Goal: Task Accomplishment & Management: Use online tool/utility

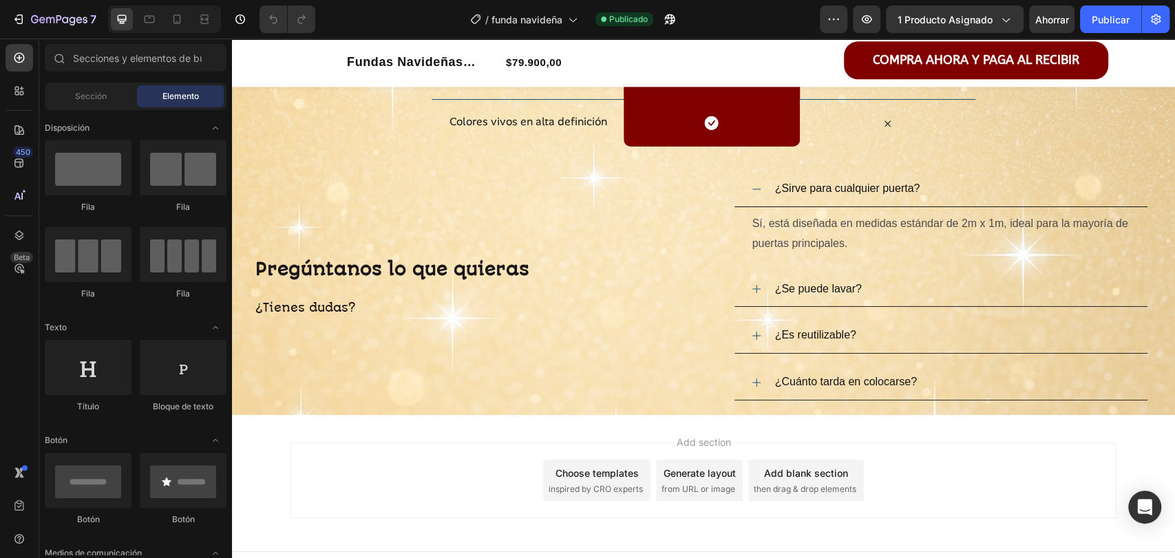
scroll to position [4801, 0]
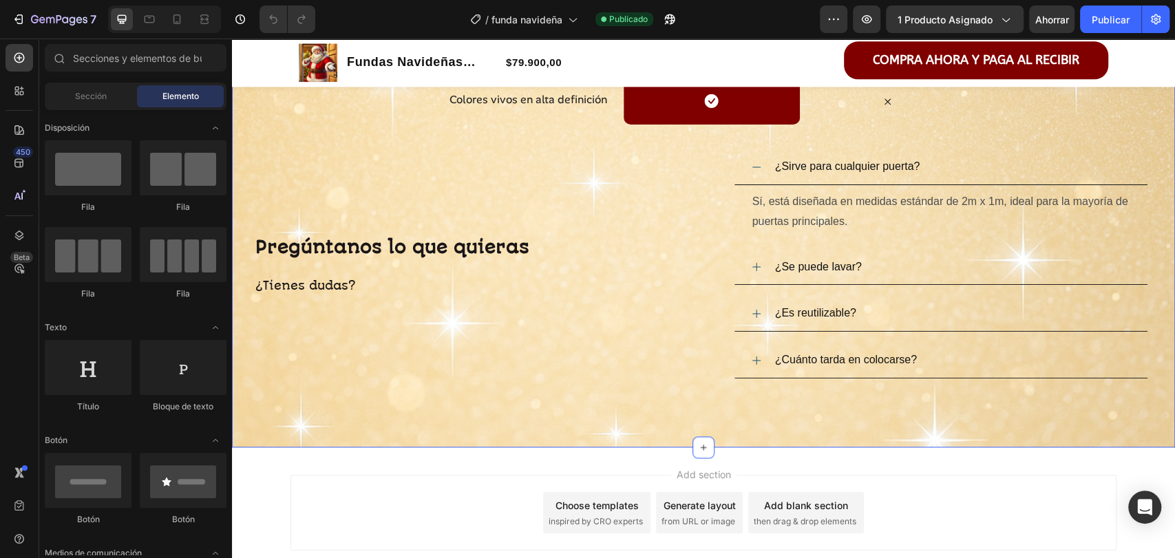
click at [408, 445] on div "Nosotros vs Otros Heading Row Drop element here funda navideña Heading Row Otro…" at bounding box center [703, 86] width 943 height 721
click at [593, 475] on div "Add section Choose templates inspired by CRO experts Generate layout from URL o…" at bounding box center [704, 513] width 826 height 76
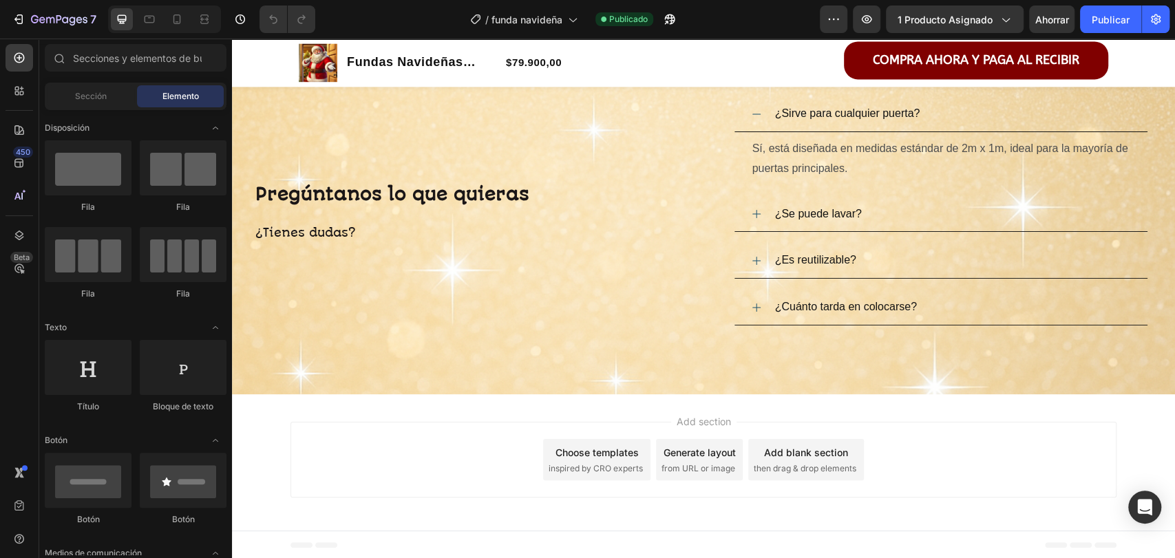
click at [553, 414] on div "Add section Choose templates inspired by CRO experts Generate layout from URL o…" at bounding box center [703, 462] width 943 height 136
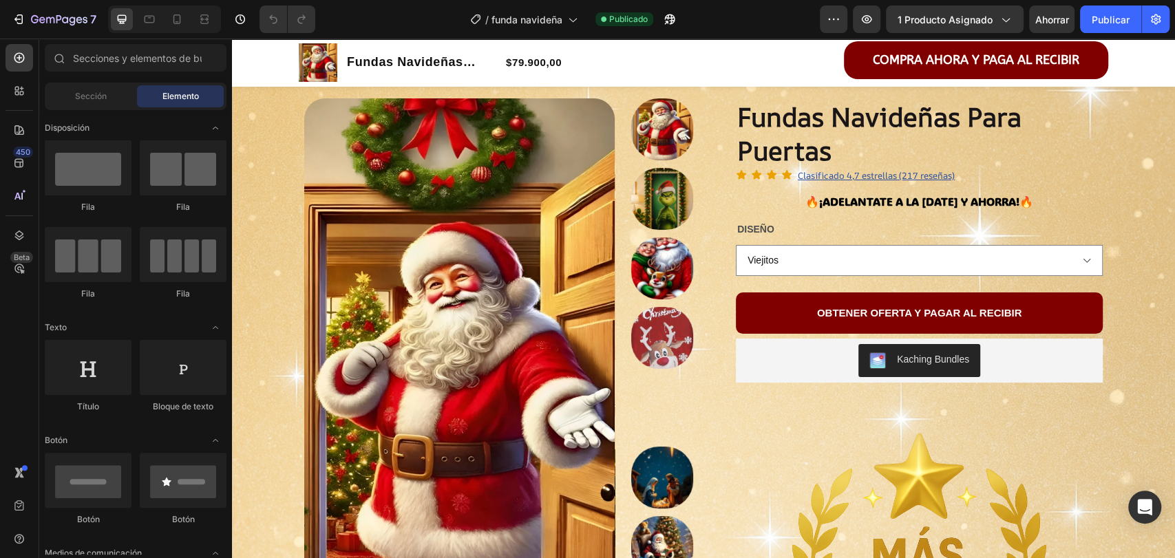
scroll to position [0, 0]
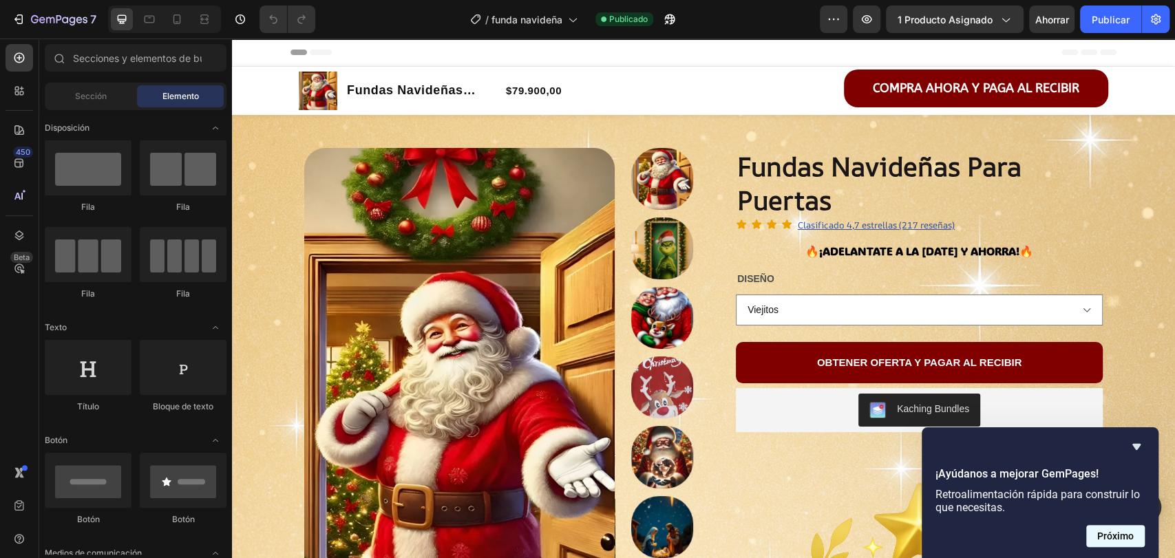
click at [1123, 545] on button "Próximo" at bounding box center [1115, 536] width 59 height 22
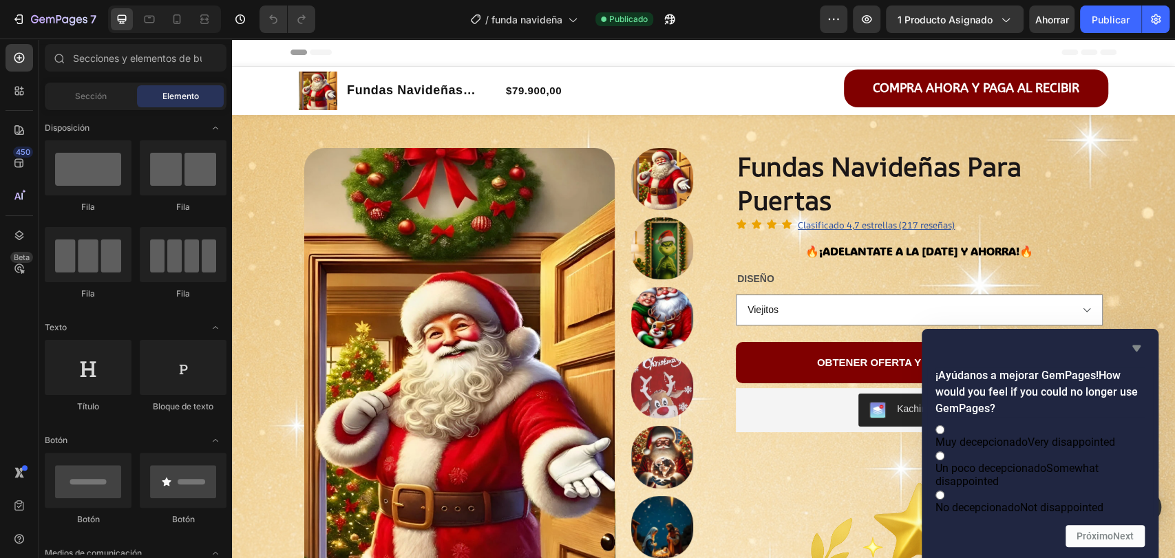
click at [1137, 340] on icon "Ocultar encuesta" at bounding box center [1136, 348] width 17 height 17
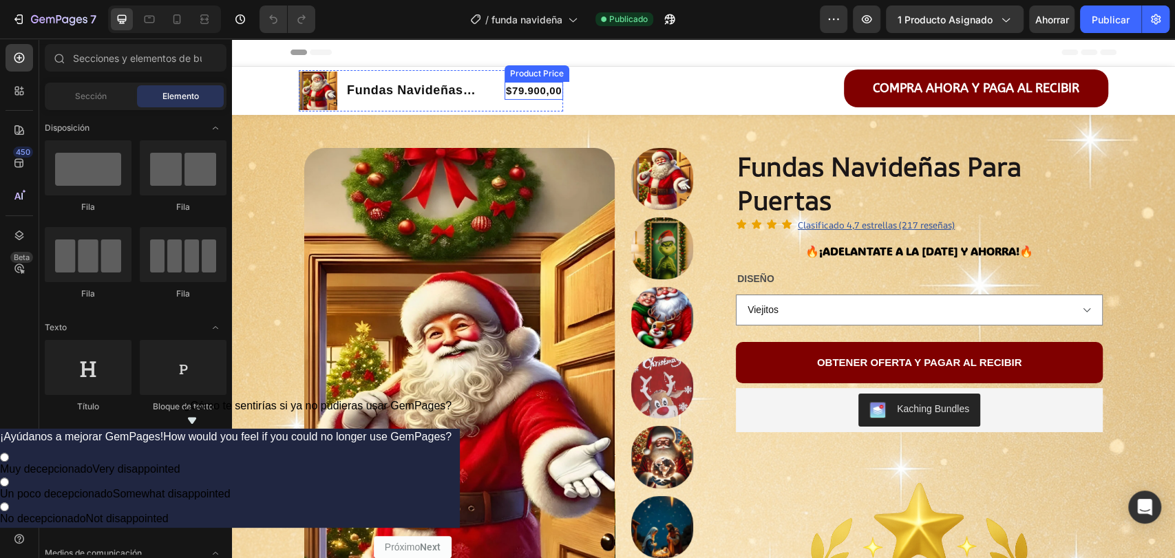
click at [514, 90] on div "$79.900,00" at bounding box center [534, 91] width 59 height 19
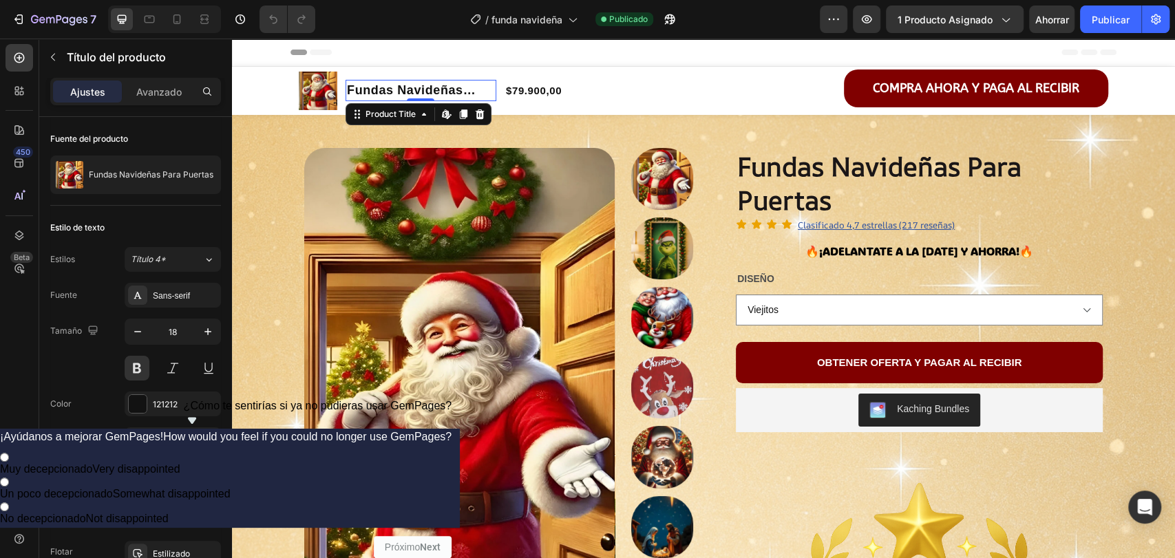
click at [490, 87] on h1 "Fundas Navideñas Para Puertas" at bounding box center [421, 90] width 151 height 21
click at [480, 88] on h1 "Fundas Navideñas Para Puertas" at bounding box center [421, 90] width 151 height 21
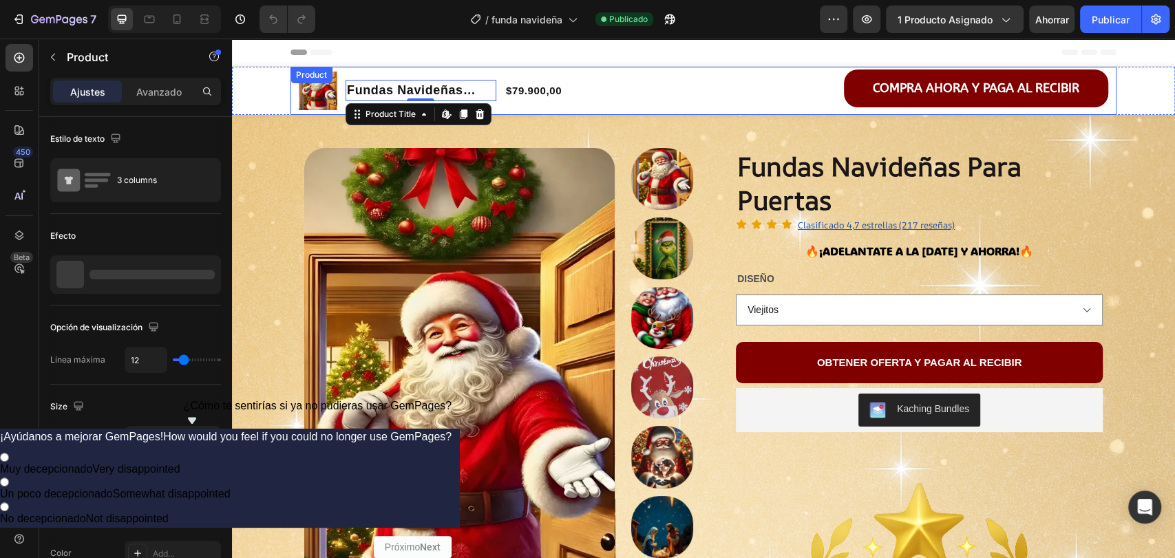
click at [734, 95] on div "OBTENER OFERTA Y PAGAR AL RECIBIR Button" at bounding box center [703, 91] width 264 height 43
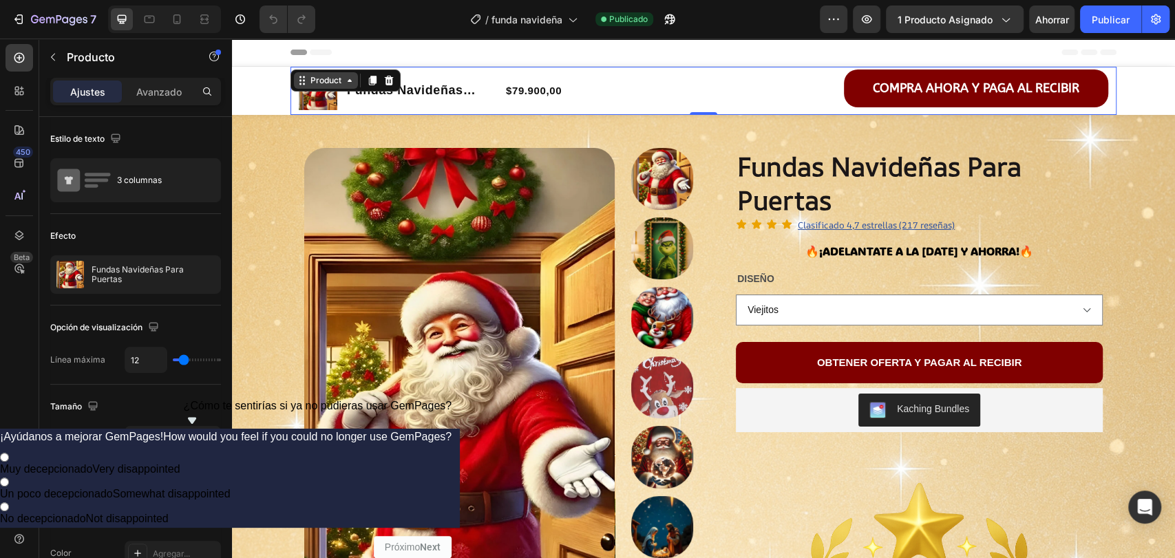
click at [315, 87] on div "Product" at bounding box center [326, 80] width 64 height 17
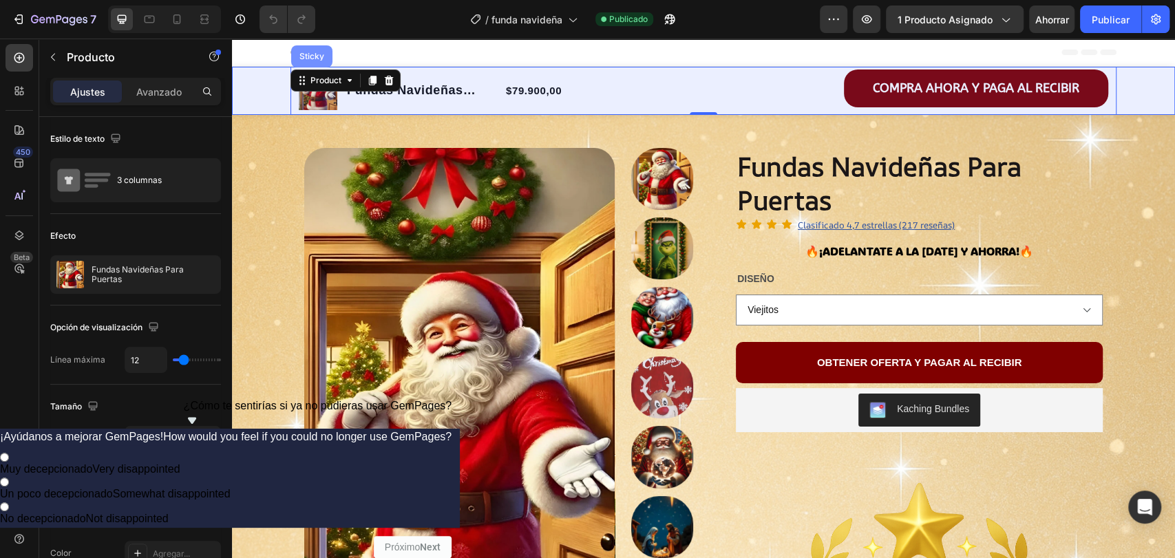
click at [311, 56] on div "Sticky" at bounding box center [312, 56] width 30 height 8
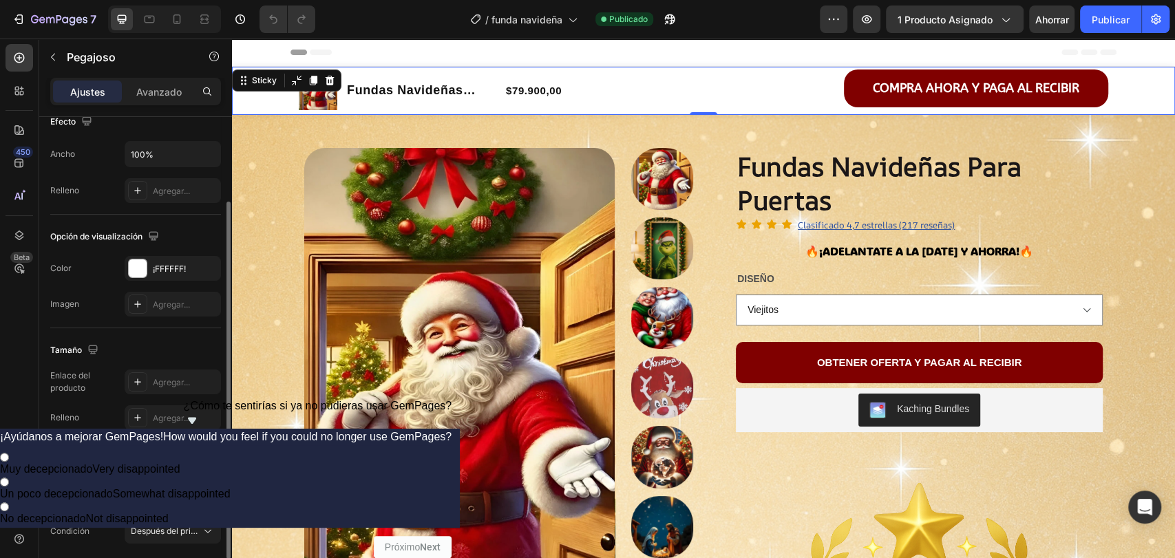
scroll to position [165, 0]
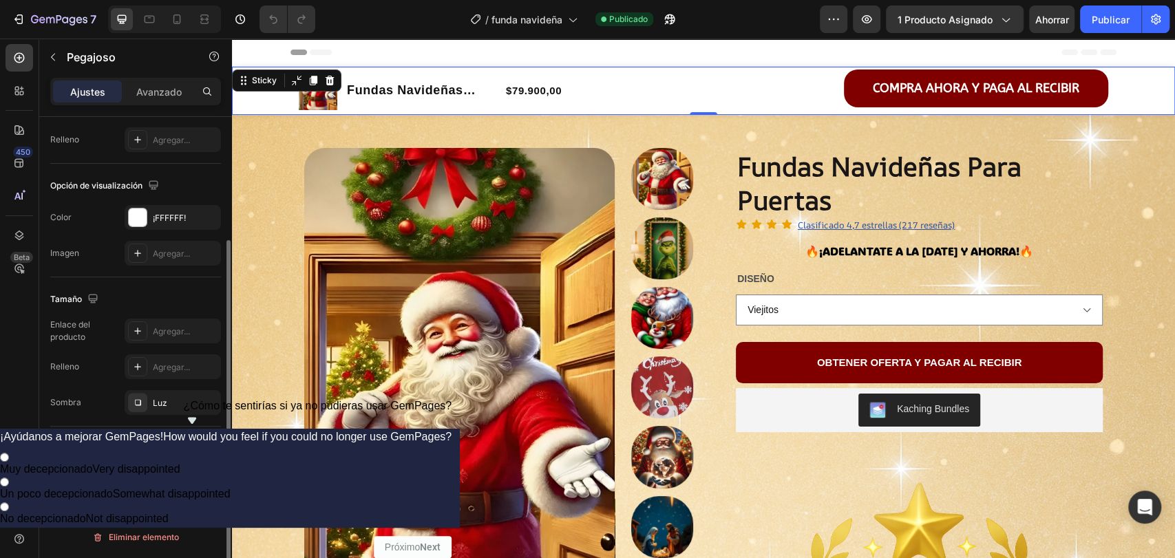
click at [157, 481] on font "Después del primer botón del carrito" at bounding box center [202, 480] width 142 height 10
click at [106, 514] on font "Mostrar siempre" at bounding box center [99, 512] width 65 height 10
click at [179, 18] on icon at bounding box center [177, 19] width 14 height 14
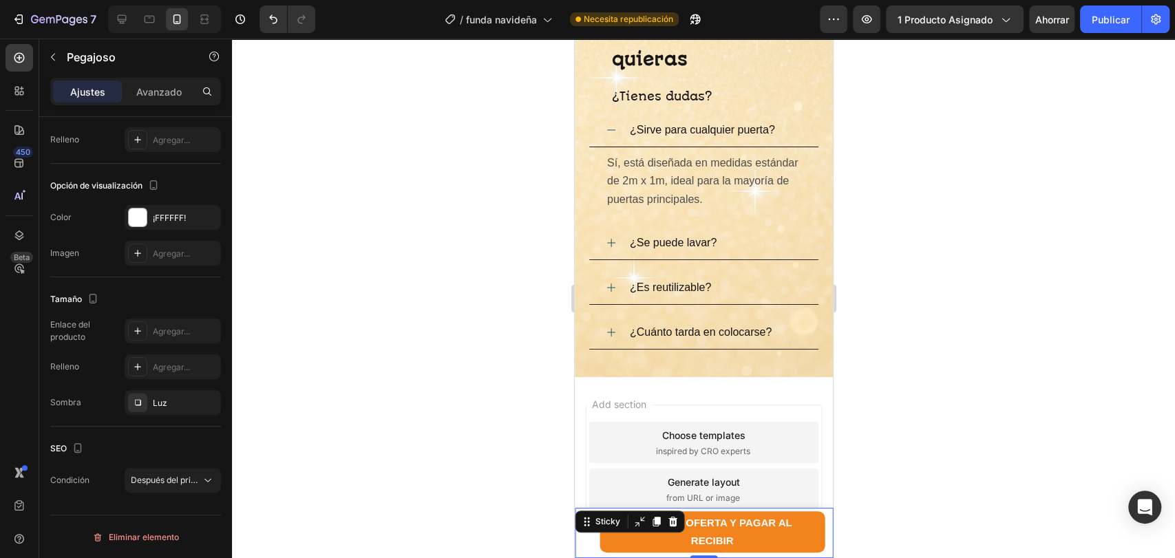
scroll to position [3044, 0]
click at [588, 543] on div at bounding box center [588, 547] width 6 height 11
click at [600, 499] on div "Sticky" at bounding box center [606, 495] width 30 height 12
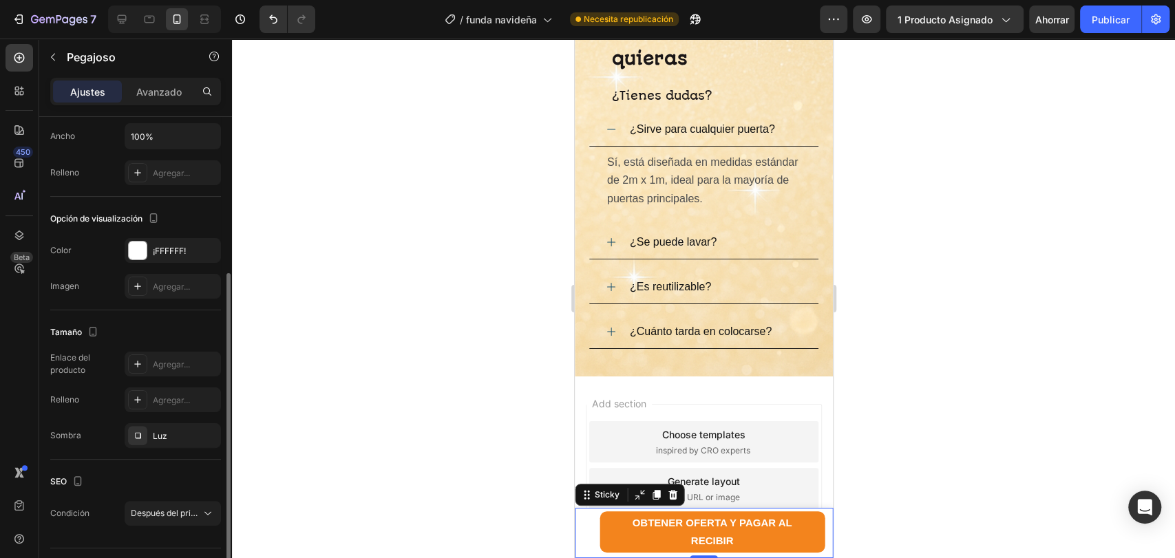
scroll to position [165, 0]
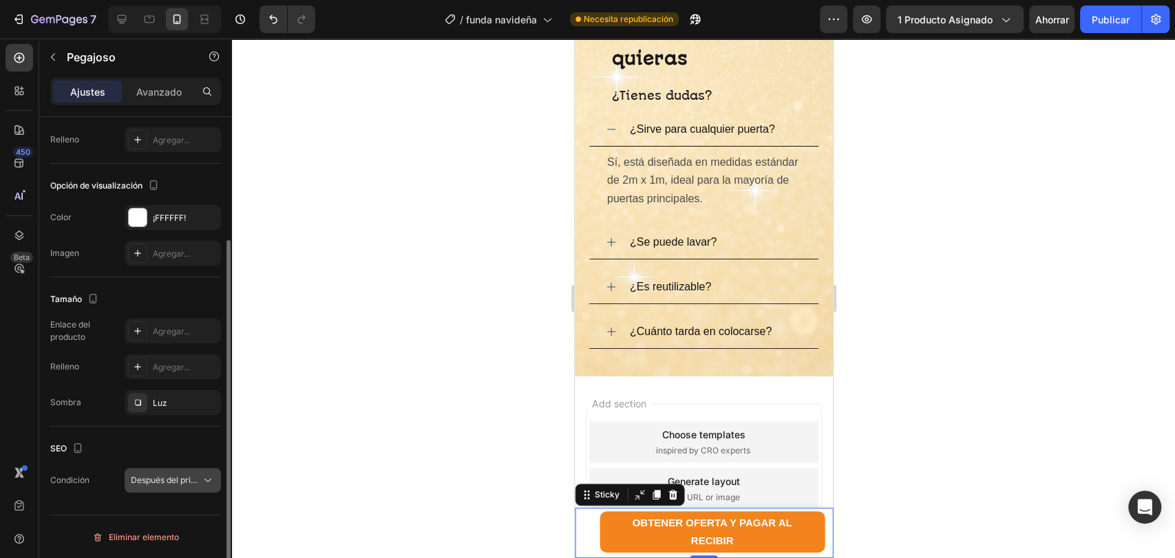
click at [180, 482] on font "Después del primer botón del carrito" at bounding box center [202, 480] width 142 height 10
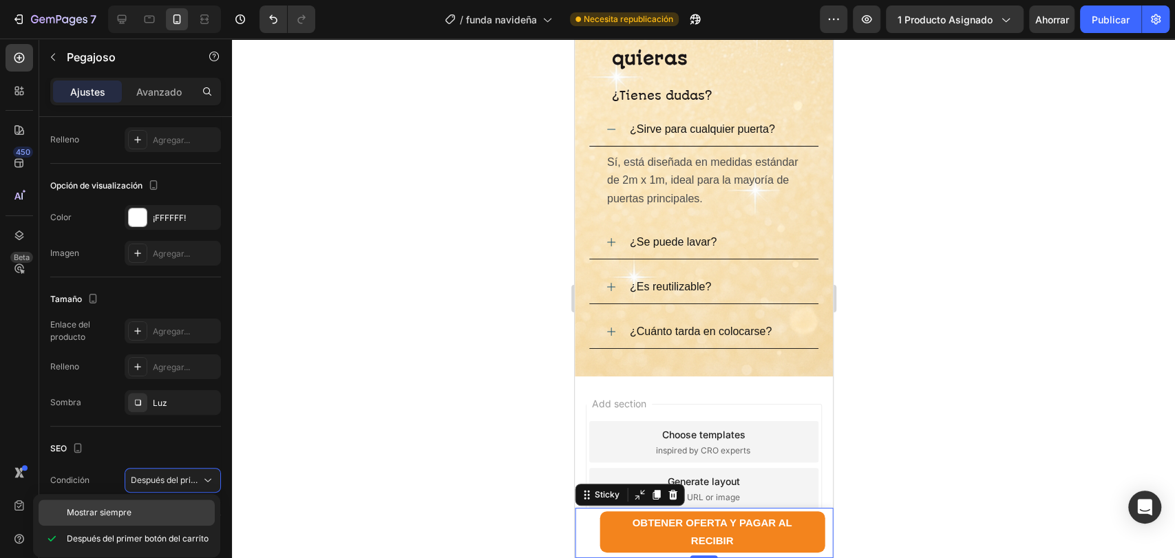
click at [113, 516] on font "Mostrar siempre" at bounding box center [99, 512] width 65 height 10
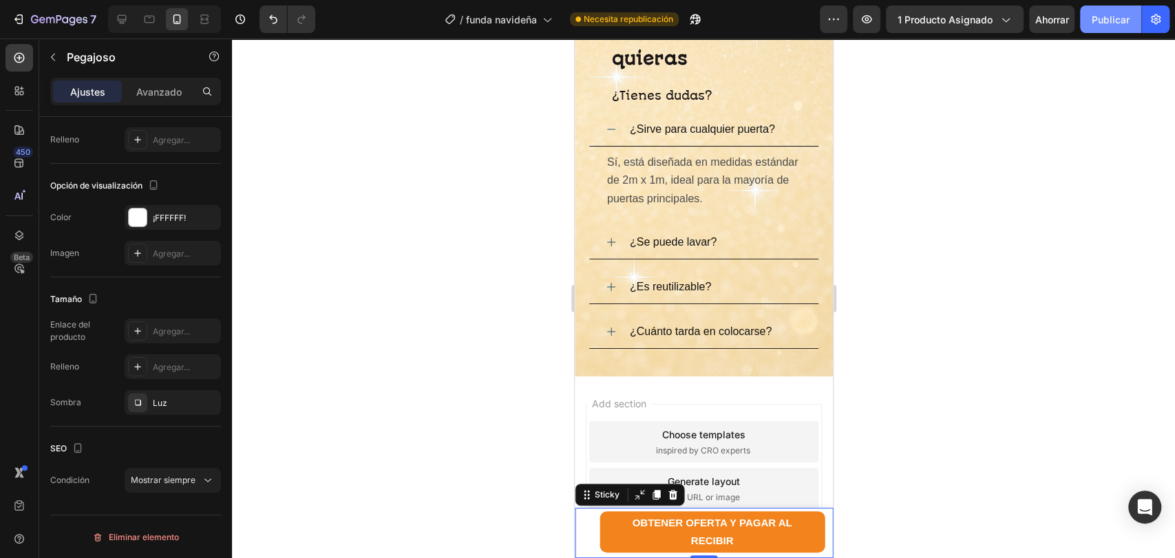
click at [1110, 26] on font "Publicar" at bounding box center [1111, 19] width 38 height 14
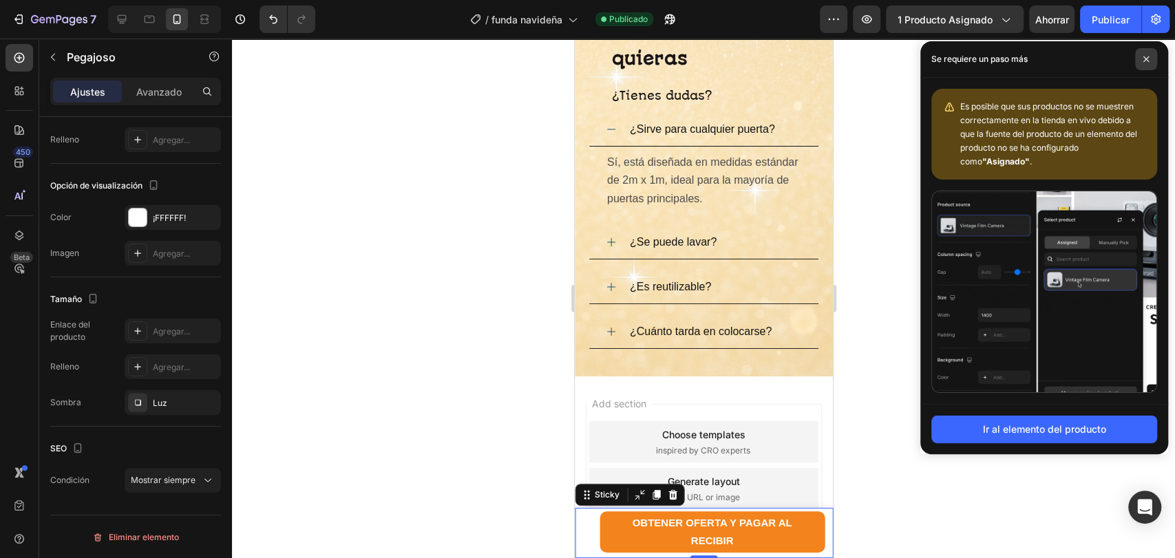
click at [1148, 60] on icon at bounding box center [1146, 59] width 7 height 7
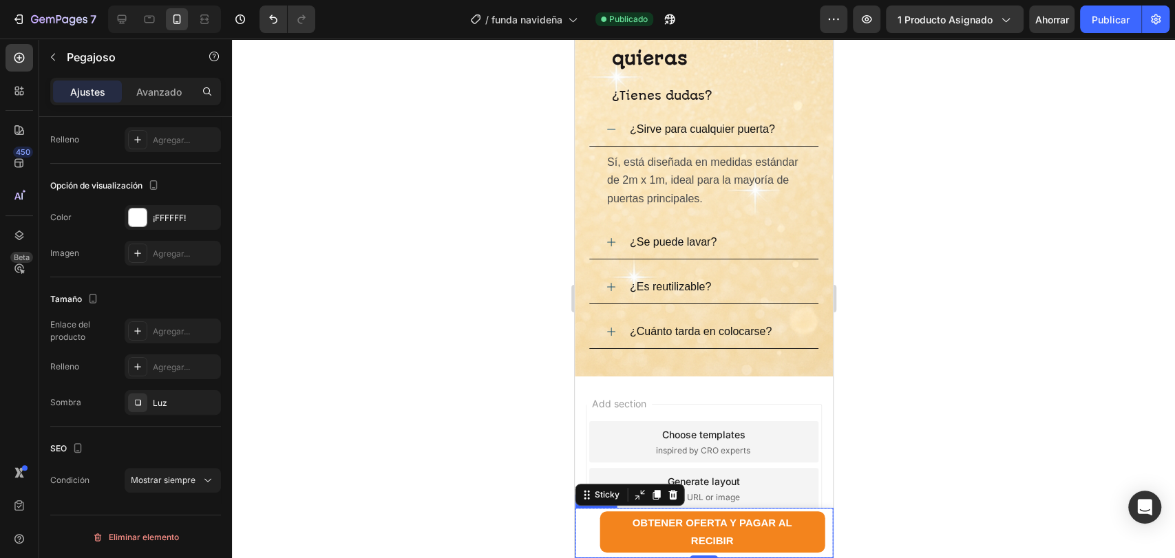
click at [583, 529] on div "Product Images Fundas Navideñas Para Puertas Product Title $79.900,00 Product P…" at bounding box center [582, 532] width 17 height 41
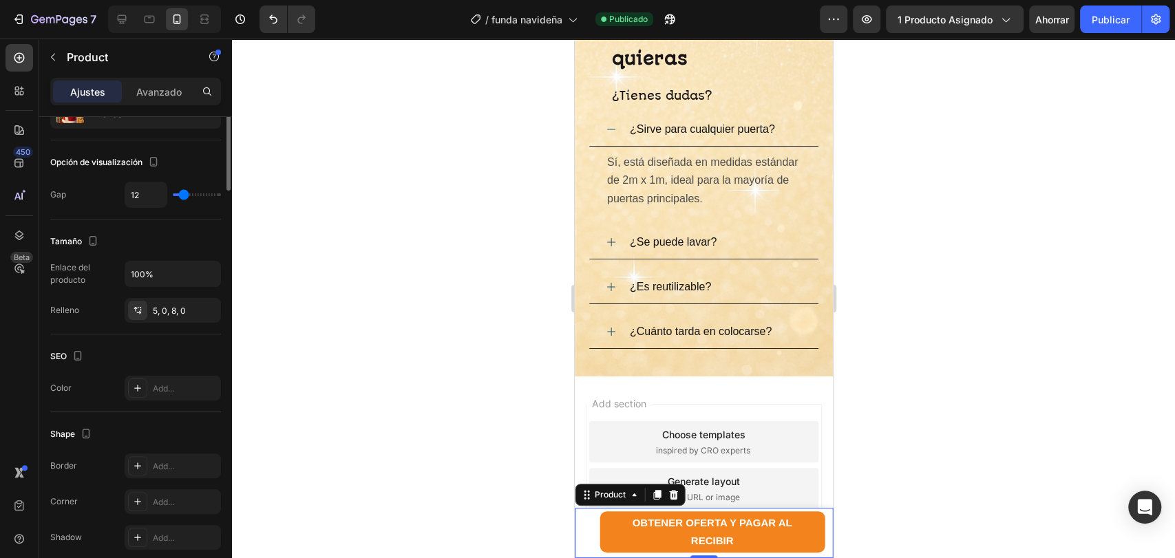
scroll to position [0, 0]
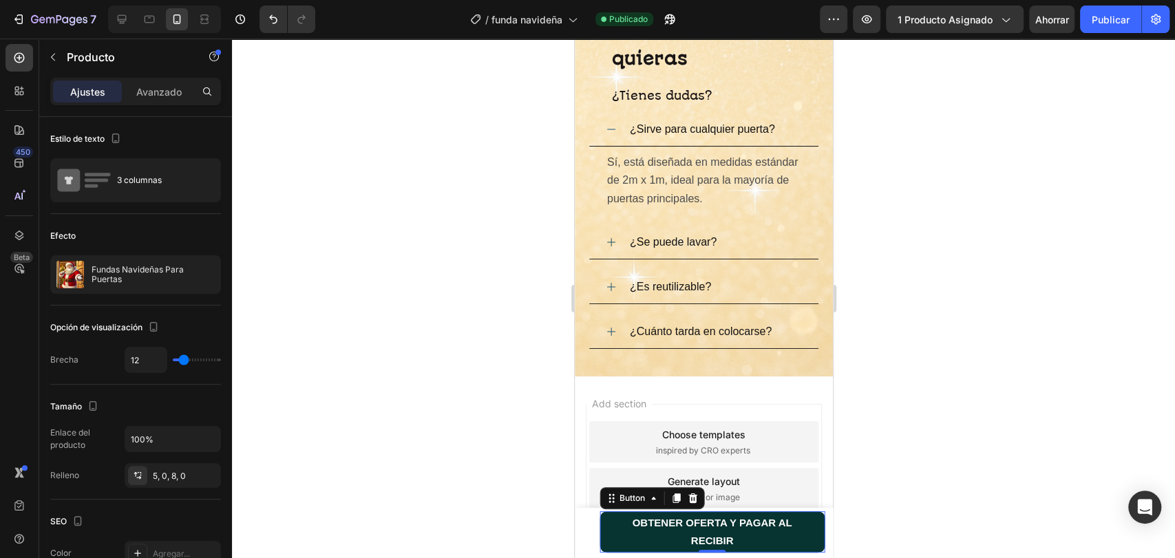
click at [610, 529] on button "OBTENER OFERTA Y PAGAR AL RECIBIR" at bounding box center [711, 532] width 225 height 41
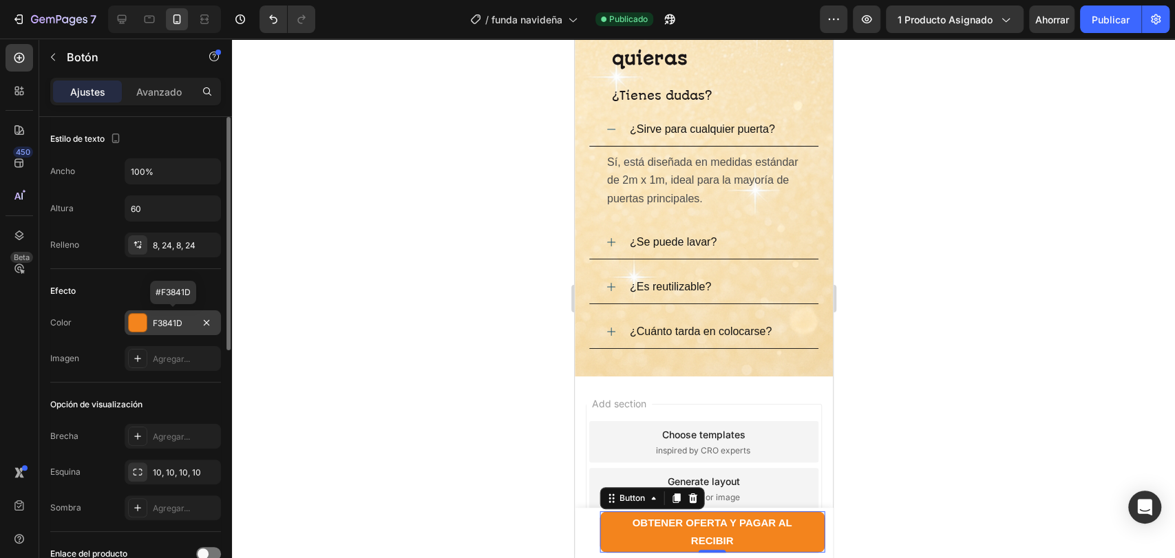
click at [169, 325] on font "F3841D" at bounding box center [168, 323] width 30 height 10
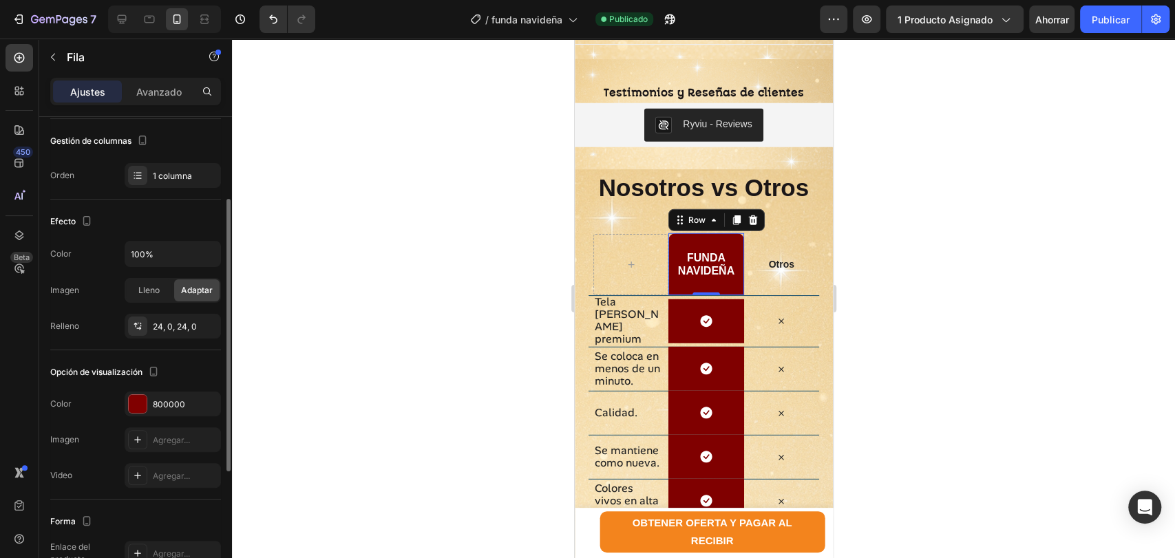
scroll to position [144, 0]
drag, startPoint x: 151, startPoint y: 405, endPoint x: 187, endPoint y: 405, distance: 36.5
click at [187, 405] on div "800000" at bounding box center [173, 402] width 96 height 25
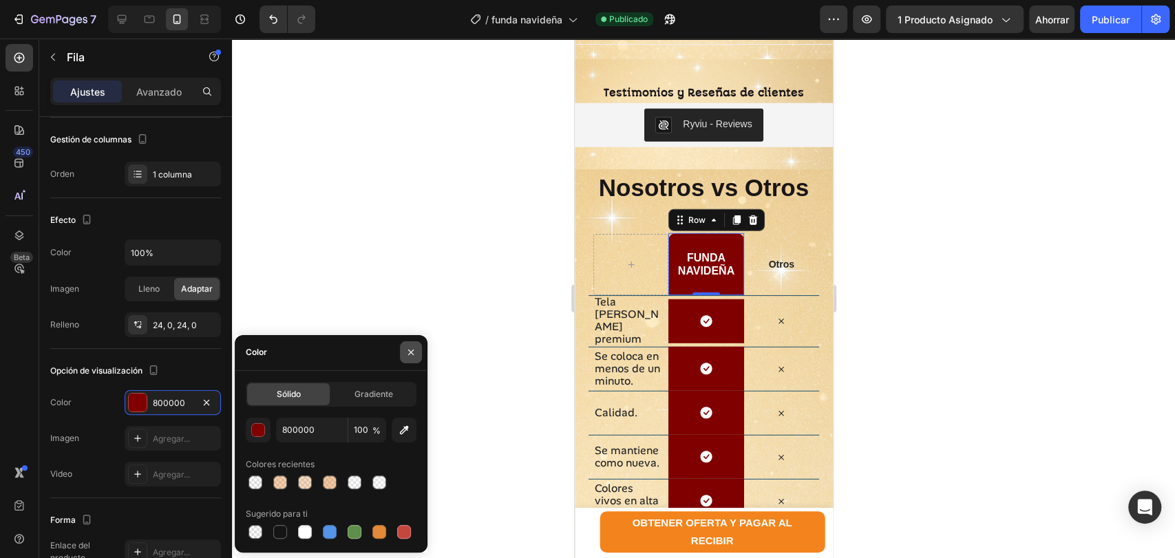
click at [411, 349] on icon "button" at bounding box center [410, 352] width 11 height 11
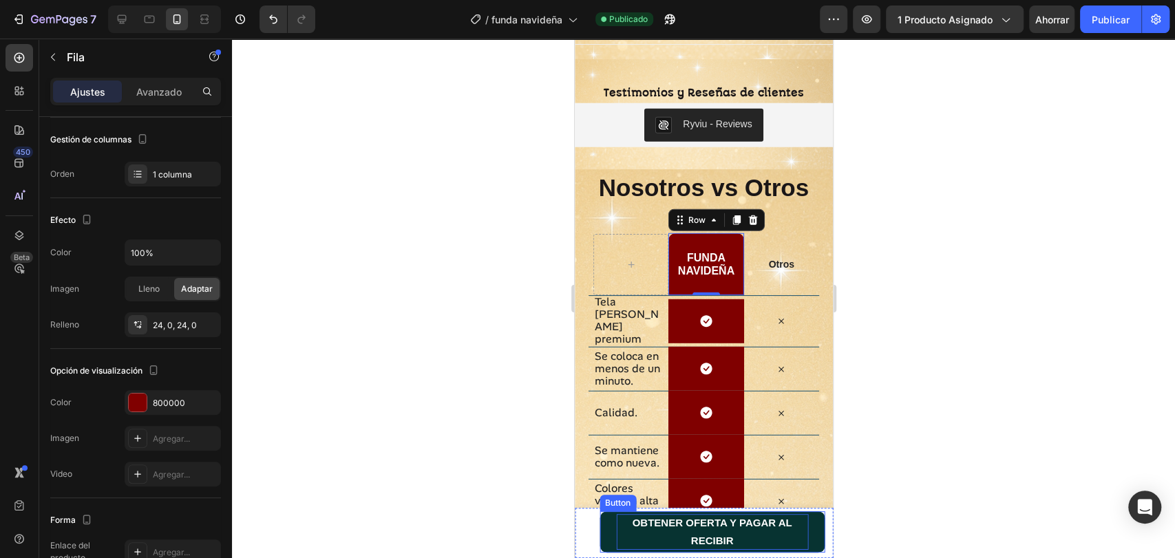
click at [625, 532] on p "OBTENER OFERTA Y PAGAR AL RECIBIR" at bounding box center [711, 532] width 192 height 36
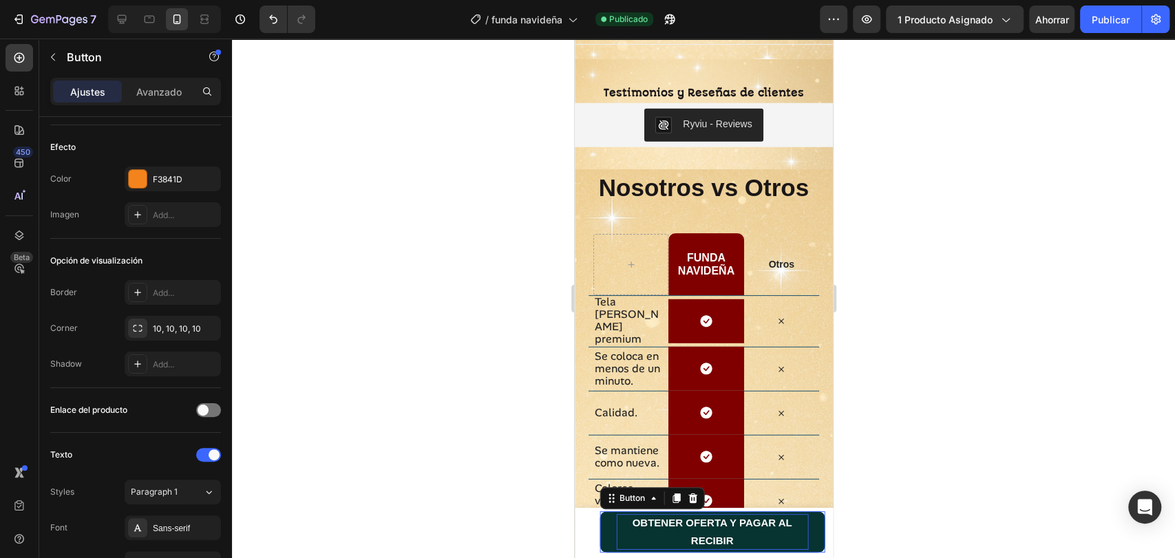
scroll to position [0, 0]
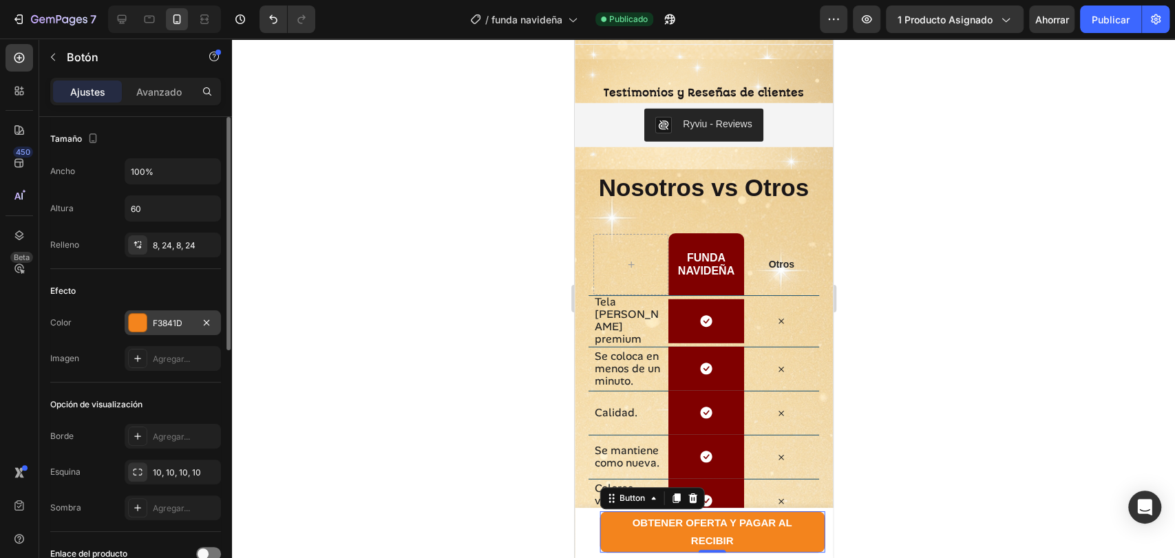
click at [162, 324] on font "F3841D" at bounding box center [168, 323] width 30 height 10
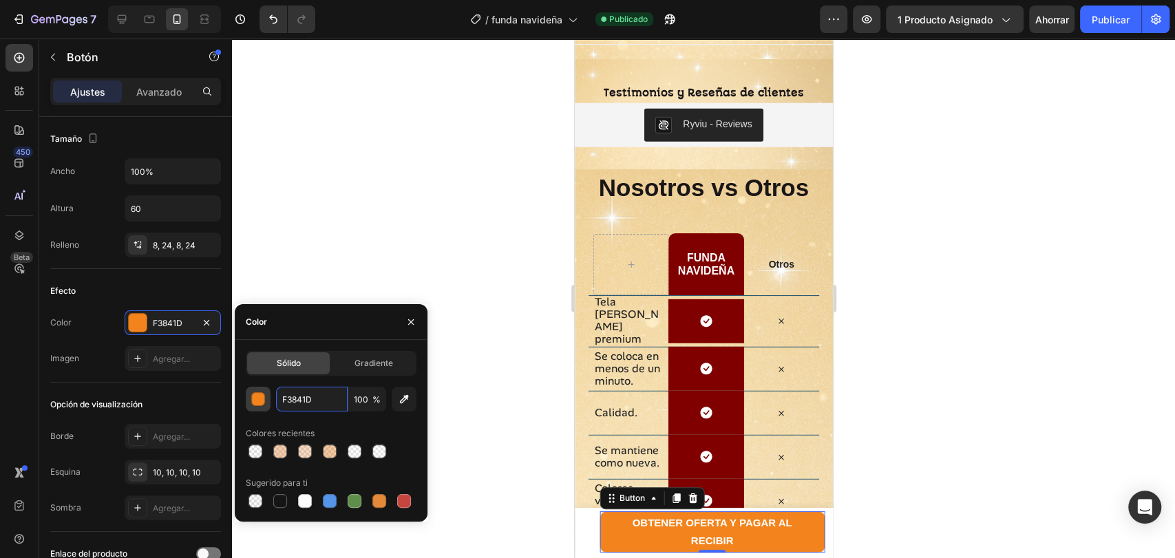
paste input "800000"
type input "800000"
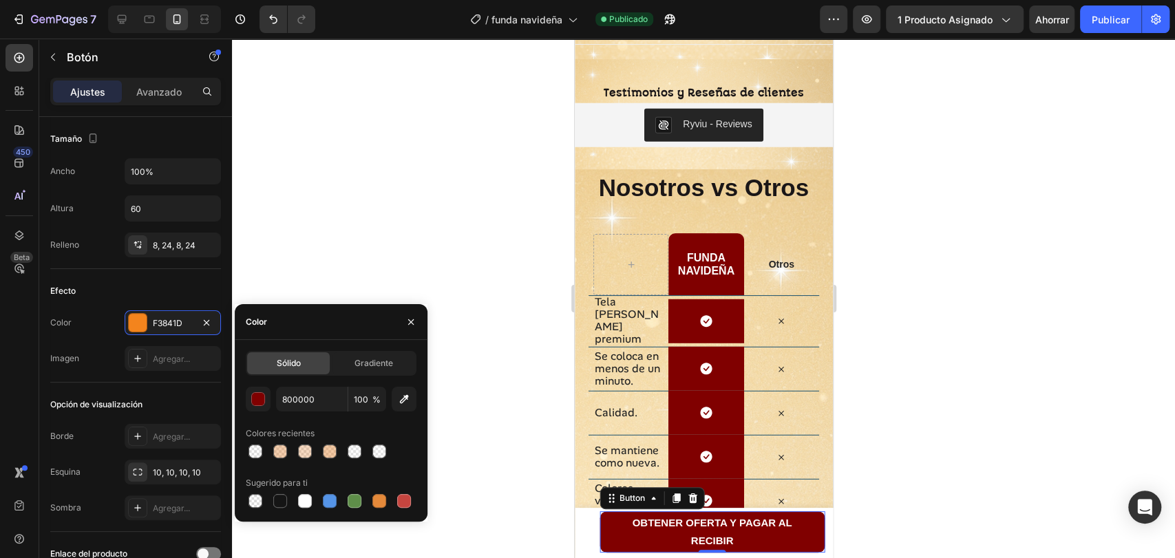
click at [465, 249] on div at bounding box center [703, 299] width 943 height 520
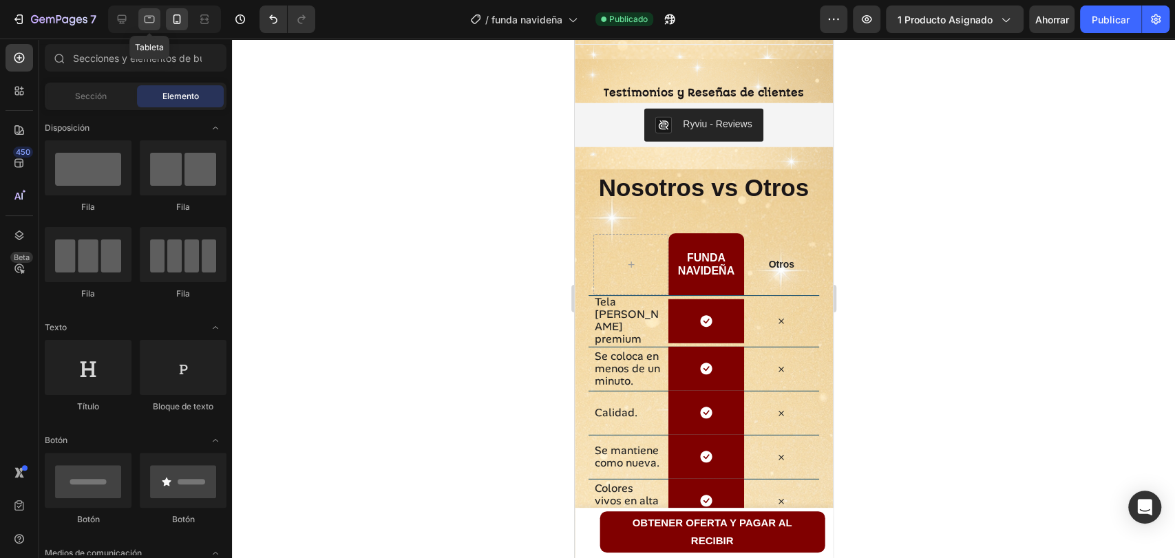
click at [143, 20] on icon at bounding box center [150, 19] width 14 height 14
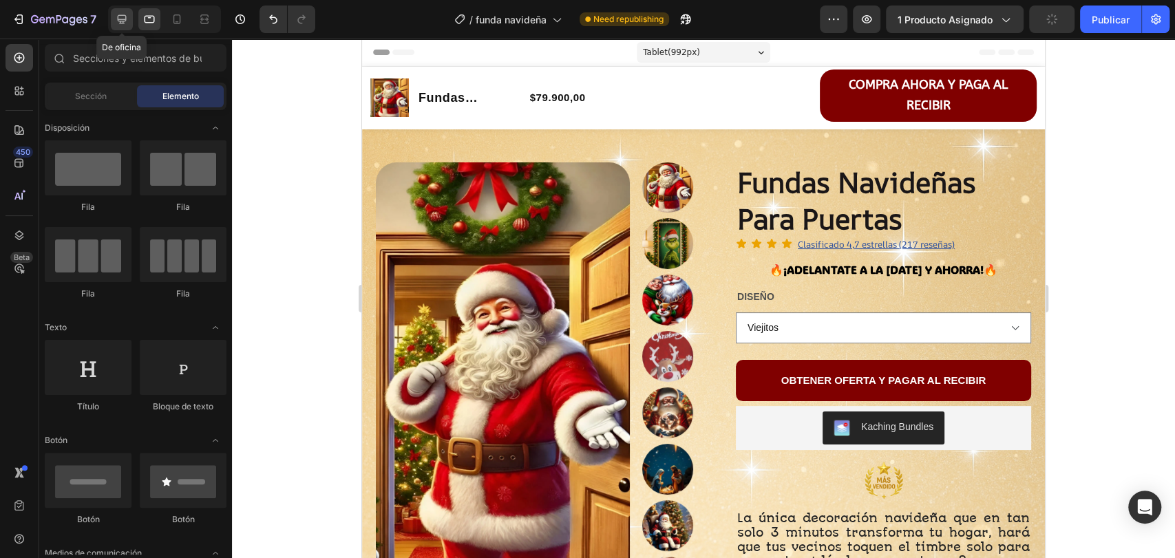
click at [121, 20] on icon at bounding box center [122, 19] width 14 height 14
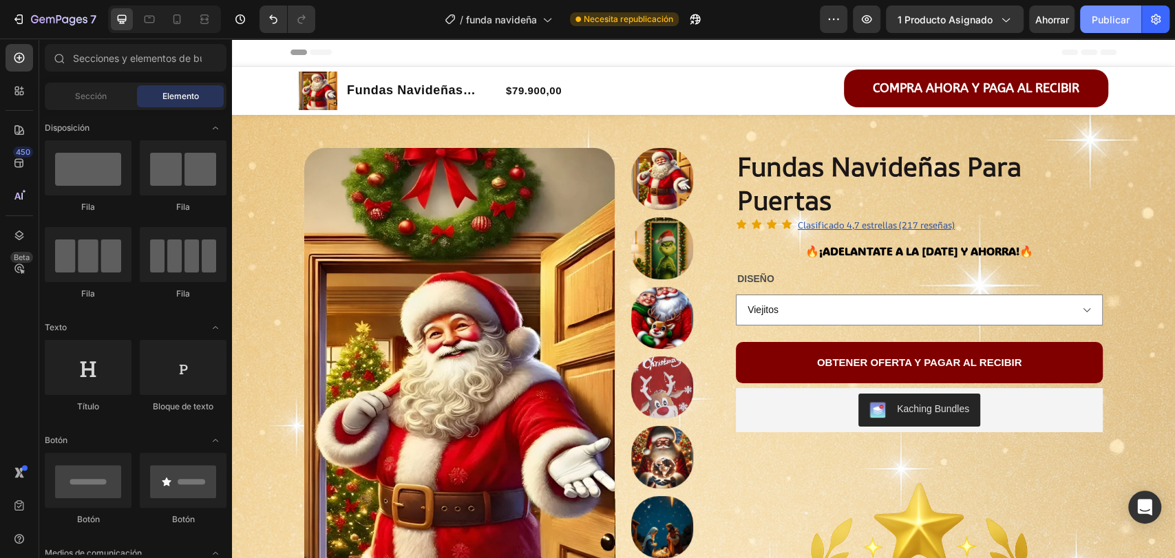
click at [1112, 23] on font "Publicar" at bounding box center [1111, 20] width 38 height 12
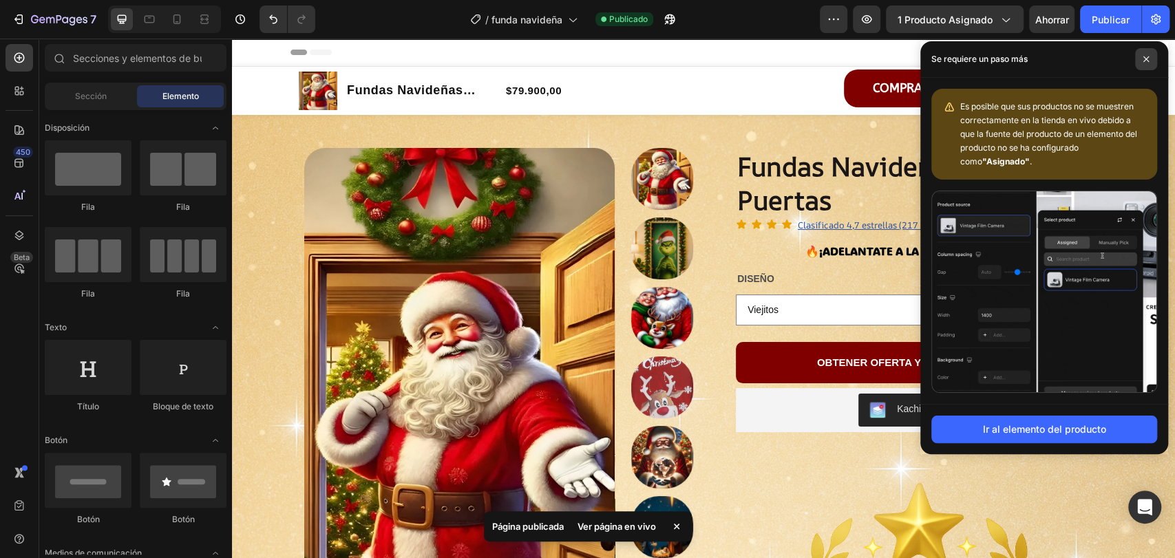
click at [1146, 59] on icon at bounding box center [1147, 59] width 6 height 6
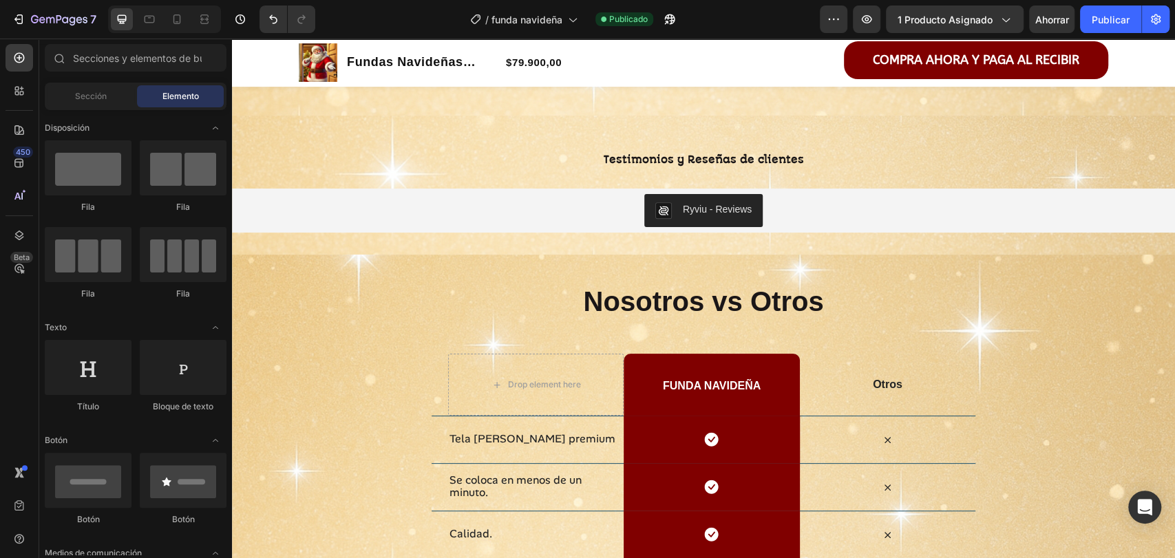
scroll to position [3881, 0]
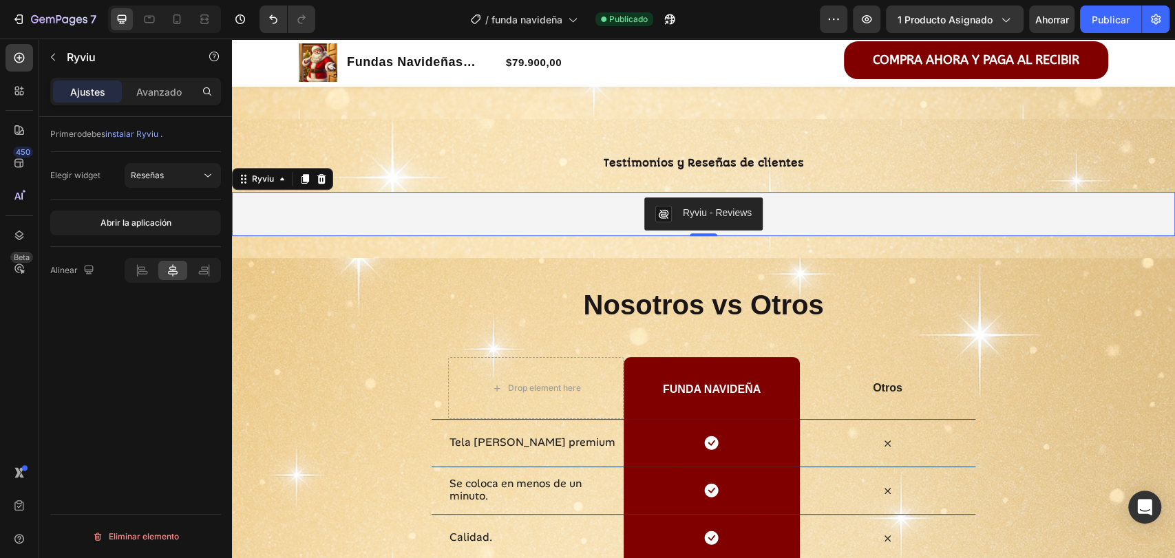
click at [693, 213] on div "Ryviu - Reviews" at bounding box center [717, 213] width 69 height 14
click at [261, 186] on div "Ryviu" at bounding box center [262, 179] width 55 height 17
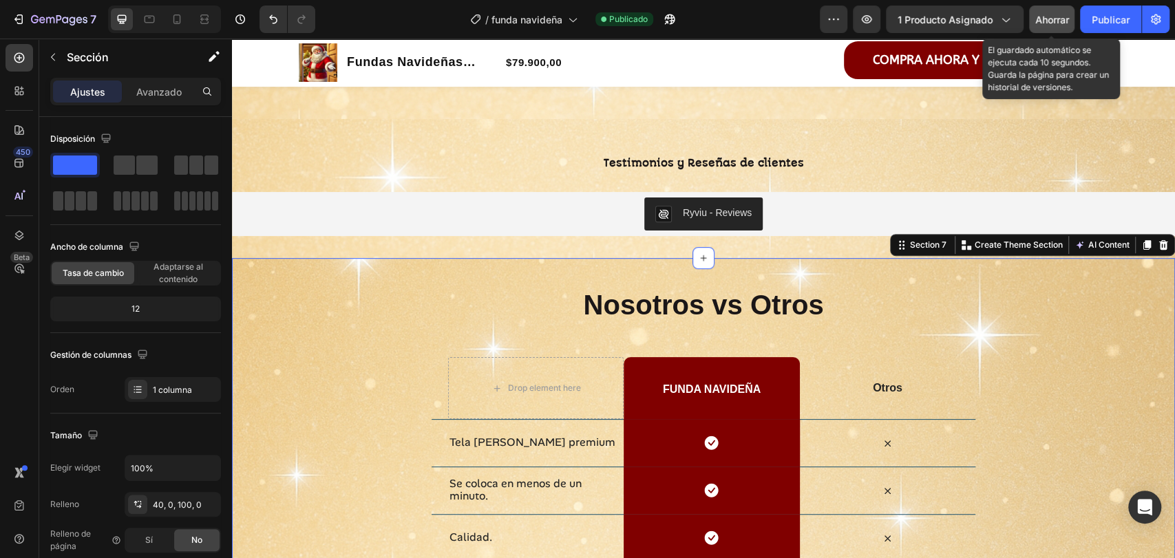
click at [1047, 18] on font "Ahorrar" at bounding box center [1052, 20] width 34 height 12
